Goal: Task Accomplishment & Management: Manage account settings

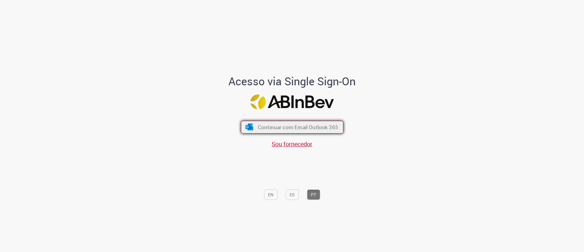
click at [273, 131] on button "Continuar com Email Outlook 365" at bounding box center [292, 126] width 103 height 13
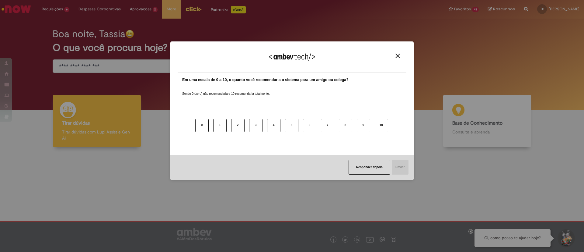
click at [396, 56] on img "Close" at bounding box center [397, 56] width 5 height 5
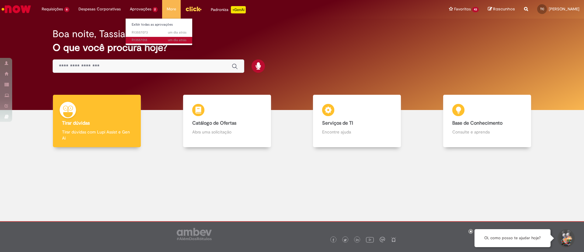
click at [139, 40] on span "um dia atrás um dia atrás R13557018" at bounding box center [159, 40] width 55 height 5
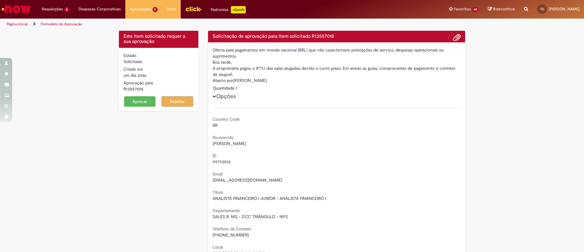
click at [140, 103] on button "Aprovar" at bounding box center [140, 101] width 32 height 10
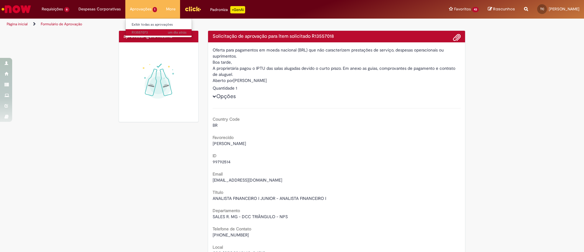
click at [141, 31] on span "um dia atrás um dia atrás R13557073" at bounding box center [159, 32] width 55 height 5
